Goal: Task Accomplishment & Management: Manage account settings

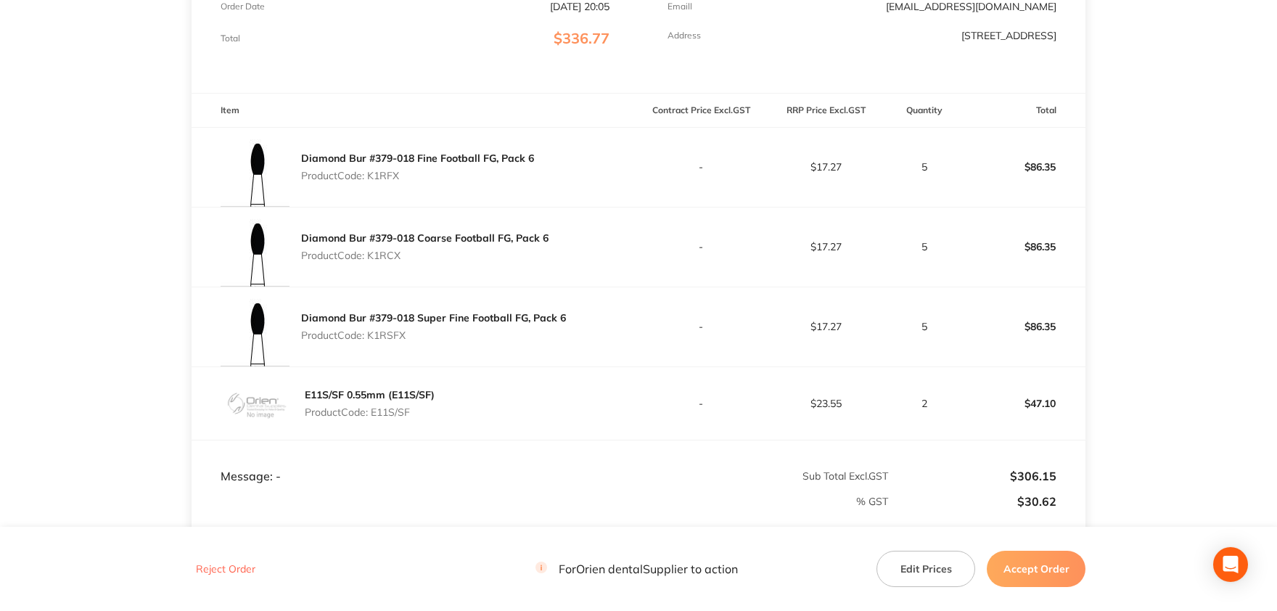
scroll to position [319, 0]
click at [386, 180] on p "Product Code: K1RFX" at bounding box center [417, 178] width 233 height 12
copy p "K1RFX"
click at [392, 255] on p "Product Code: K1RCX" at bounding box center [425, 258] width 248 height 12
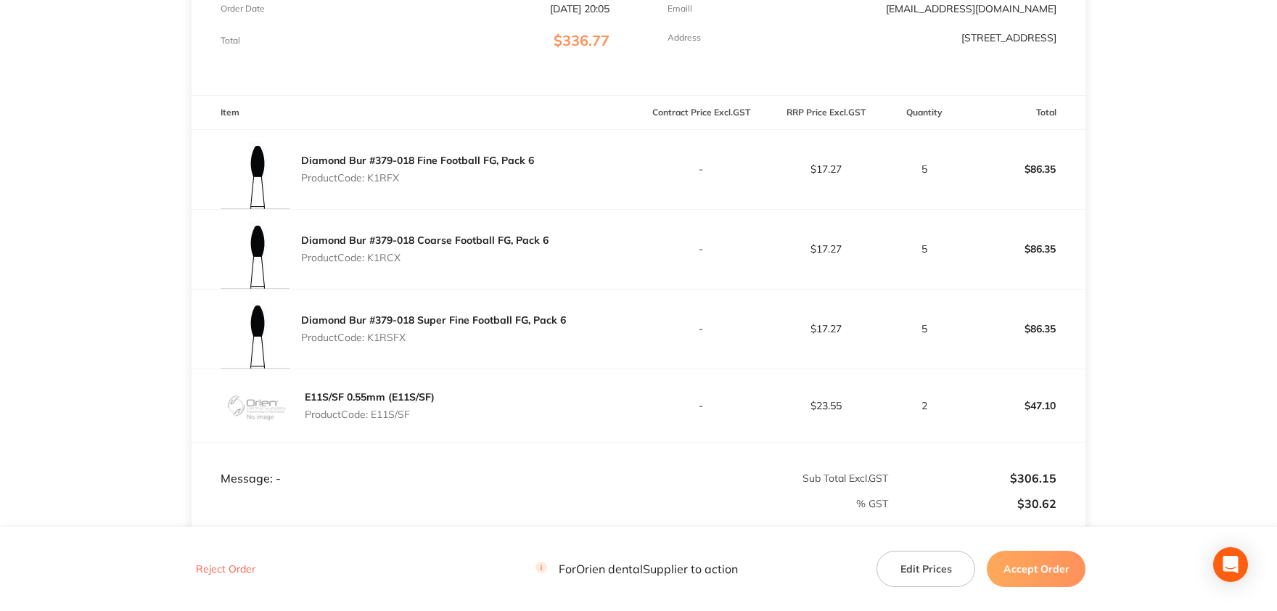
click at [392, 255] on p "Product Code: K1RCX" at bounding box center [425, 258] width 248 height 12
copy p "K1RCX"
drag, startPoint x: 405, startPoint y: 335, endPoint x: 370, endPoint y: 335, distance: 34.8
click at [370, 335] on p "Product Code: K1RSFX" at bounding box center [433, 338] width 265 height 12
copy p "K1RSFX"
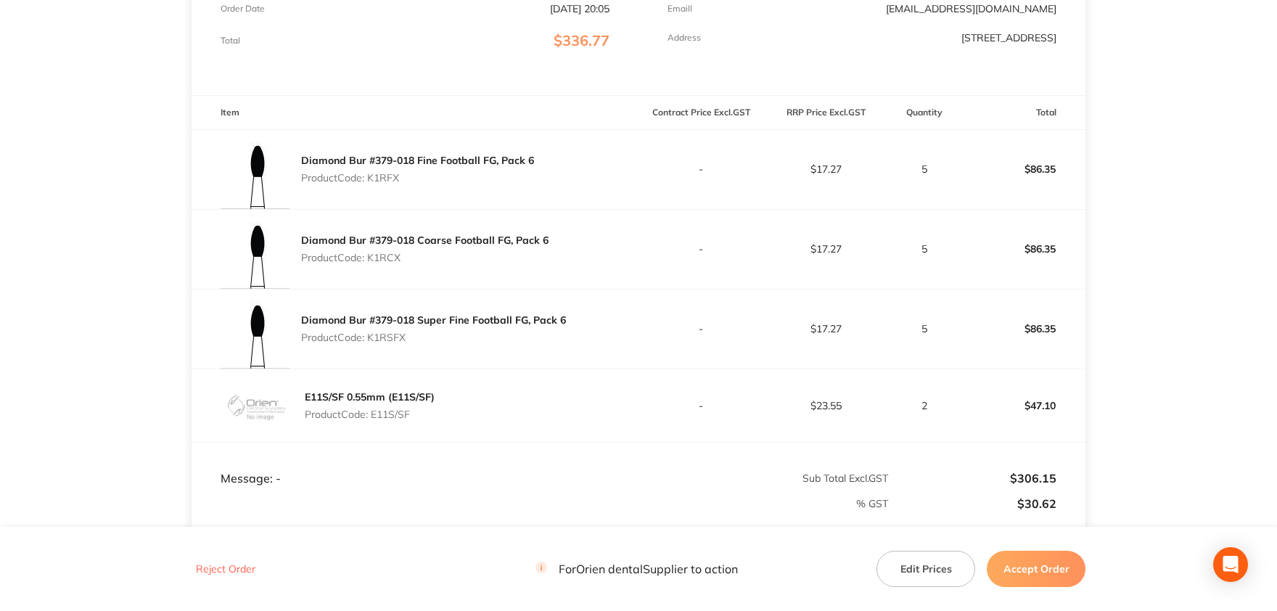
drag, startPoint x: 412, startPoint y: 412, endPoint x: 373, endPoint y: 413, distance: 38.5
click at [373, 413] on p "Product Code: E11S/SF" at bounding box center [370, 415] width 130 height 12
copy p "E11S/SF"
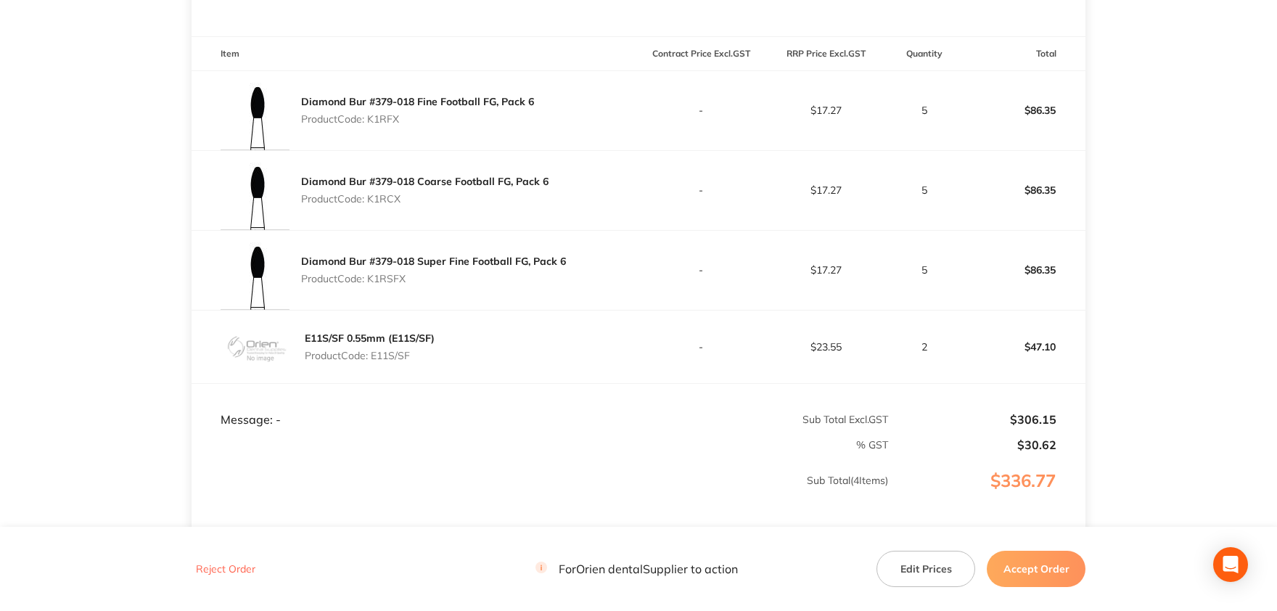
scroll to position [344, 0]
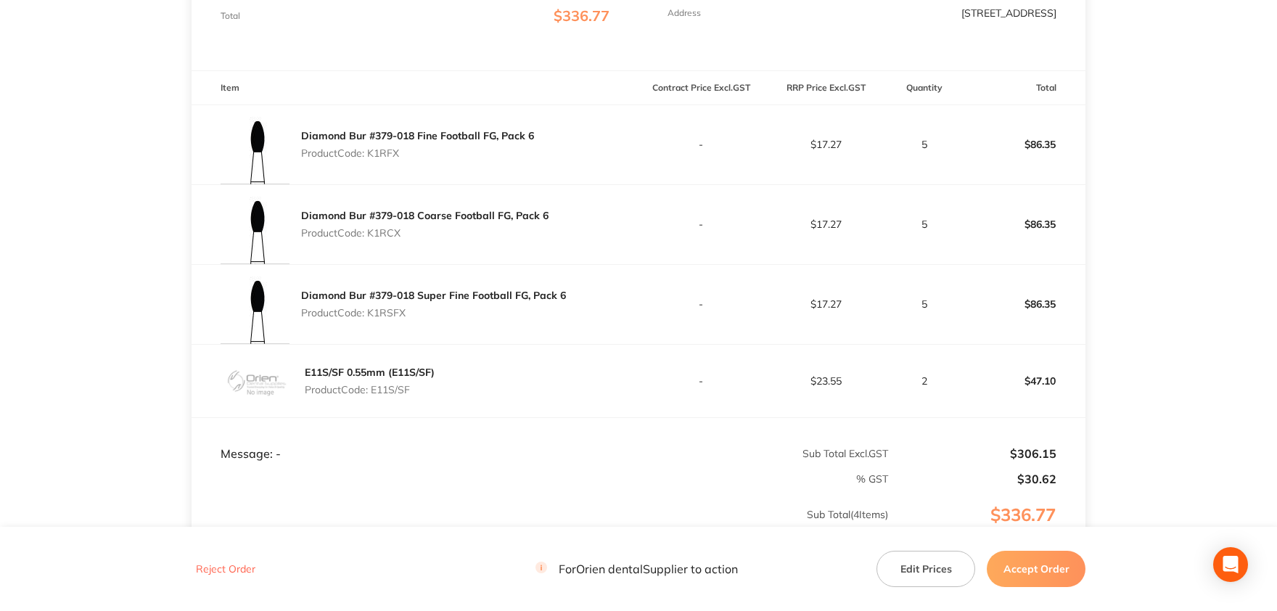
click at [835, 382] on p "$23.55" at bounding box center [825, 381] width 123 height 12
click at [926, 569] on button "Edit Prices" at bounding box center [926, 569] width 99 height 36
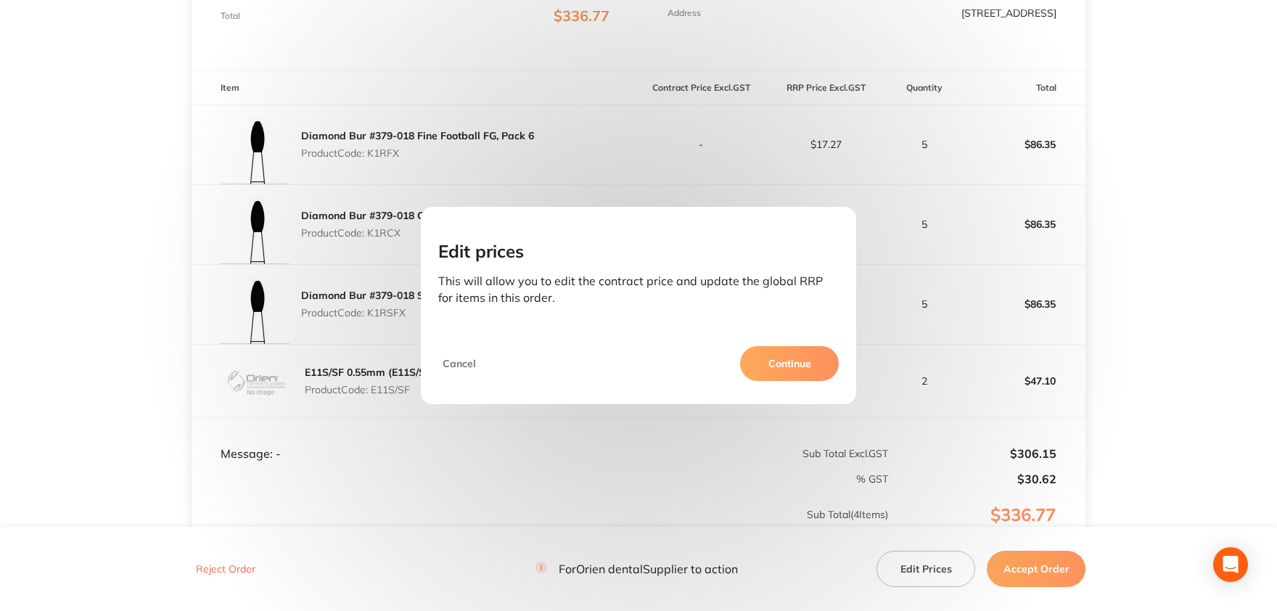
click at [774, 366] on button "Continue" at bounding box center [789, 363] width 99 height 35
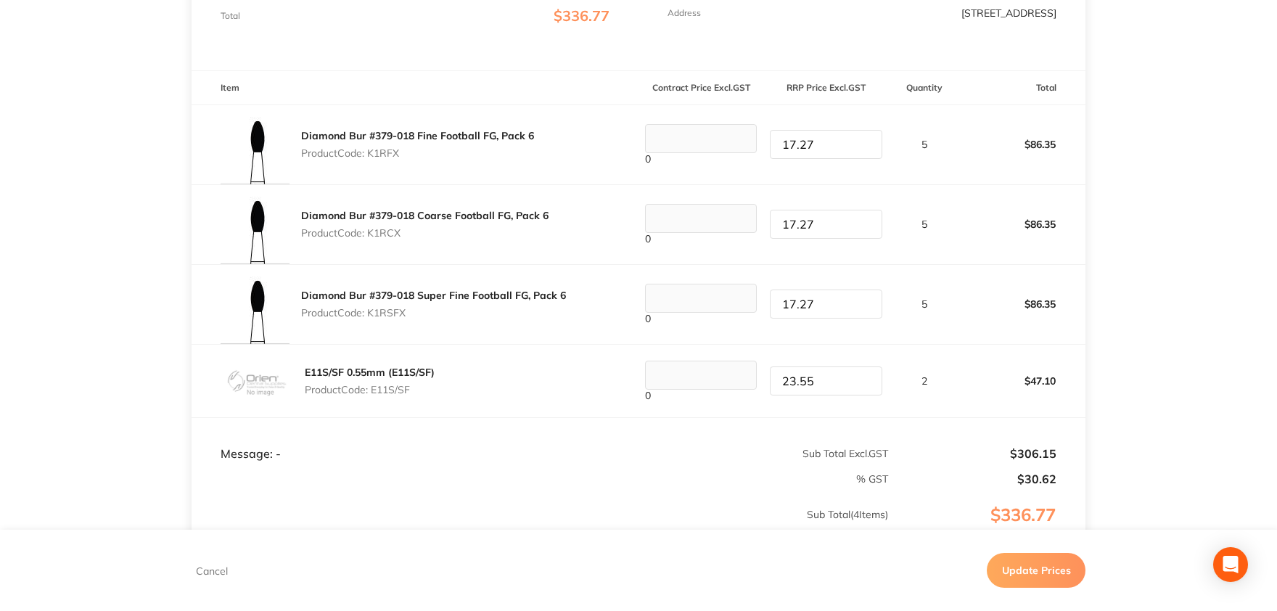
drag, startPoint x: 827, startPoint y: 377, endPoint x: 734, endPoint y: 377, distance: 93.6
click at [770, 377] on input "23.55" at bounding box center [826, 381] width 112 height 29
type input "26.82"
click at [1028, 573] on button "Update Prices" at bounding box center [1036, 570] width 99 height 35
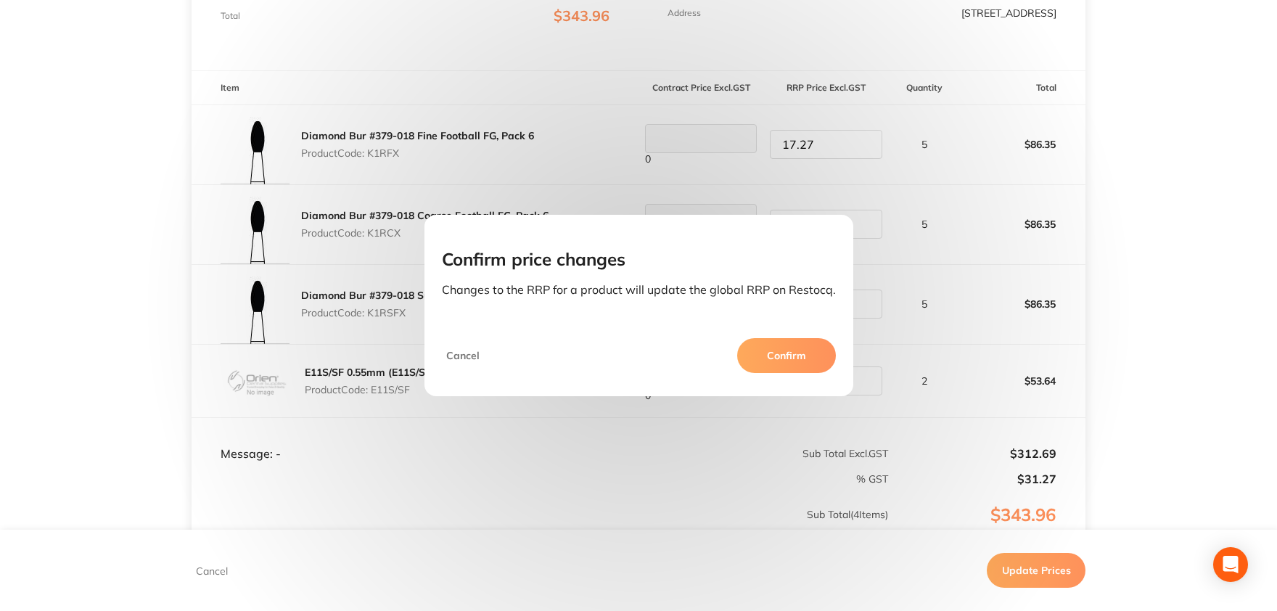
click at [772, 359] on button "Confirm" at bounding box center [786, 355] width 99 height 35
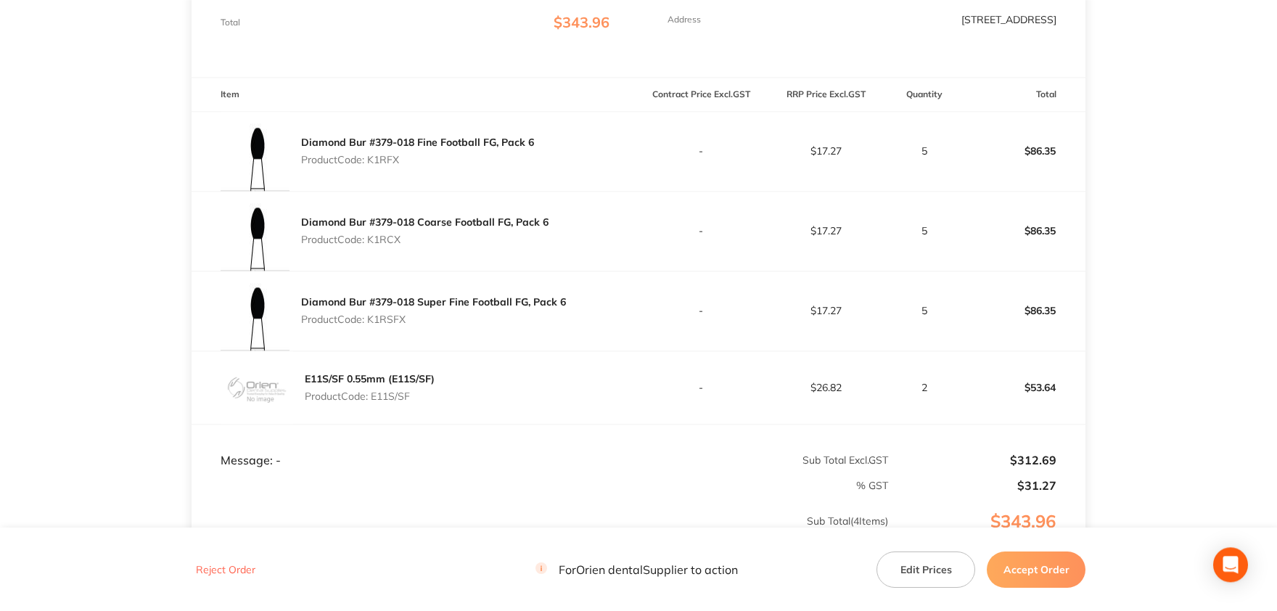
scroll to position [0, 0]
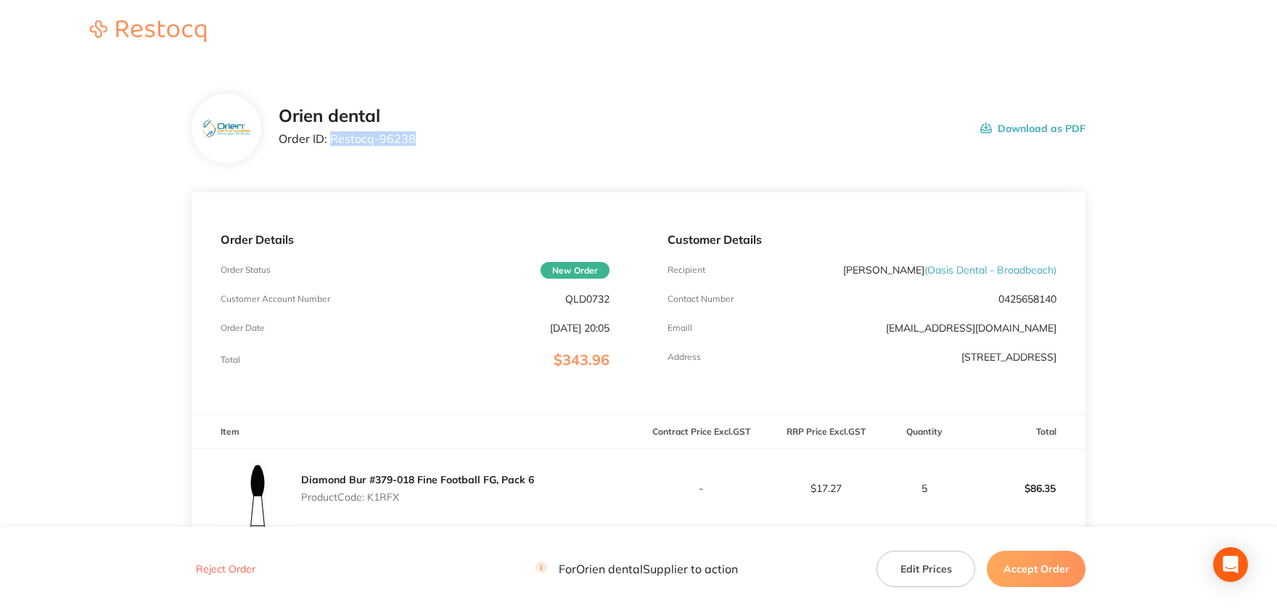
drag, startPoint x: 413, startPoint y: 139, endPoint x: 331, endPoint y: 136, distance: 82.1
click at [331, 136] on div "Orien dental Order ID: Restocq- 96238 Download as PDF" at bounding box center [682, 128] width 807 height 45
copy p "Restocq- 96238"
click at [1026, 565] on button "Accept Order" at bounding box center [1036, 569] width 99 height 36
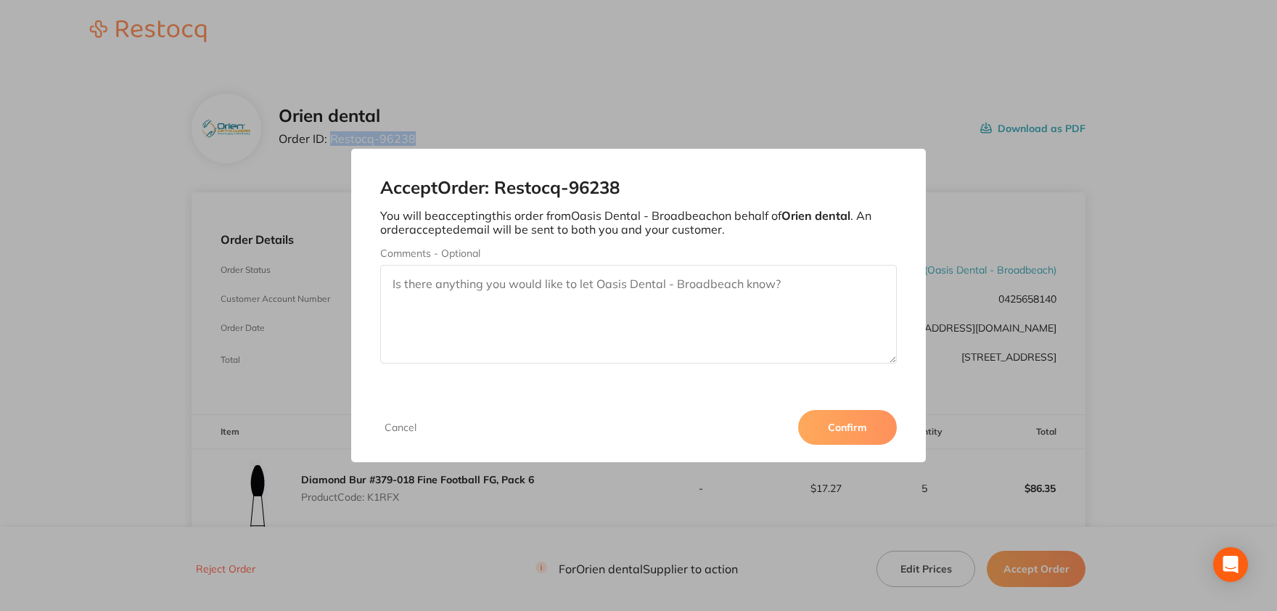
click at [832, 433] on button "Confirm" at bounding box center [847, 427] width 99 height 35
